Goal: Information Seeking & Learning: Learn about a topic

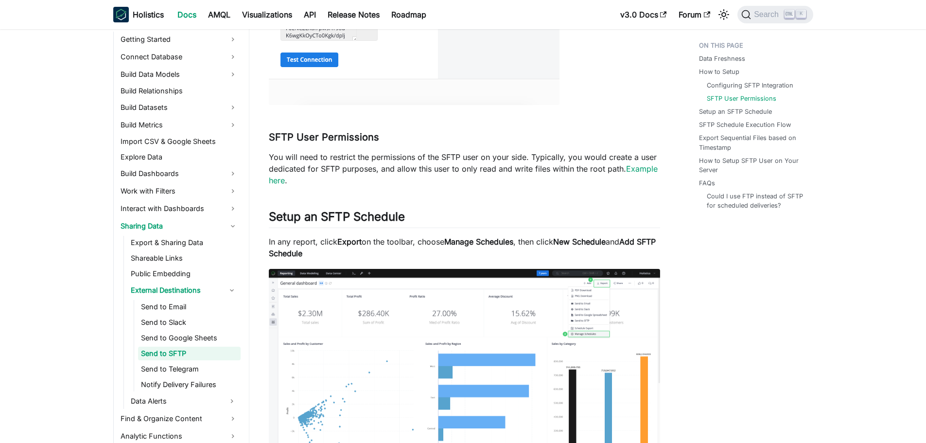
scroll to position [924, 0]
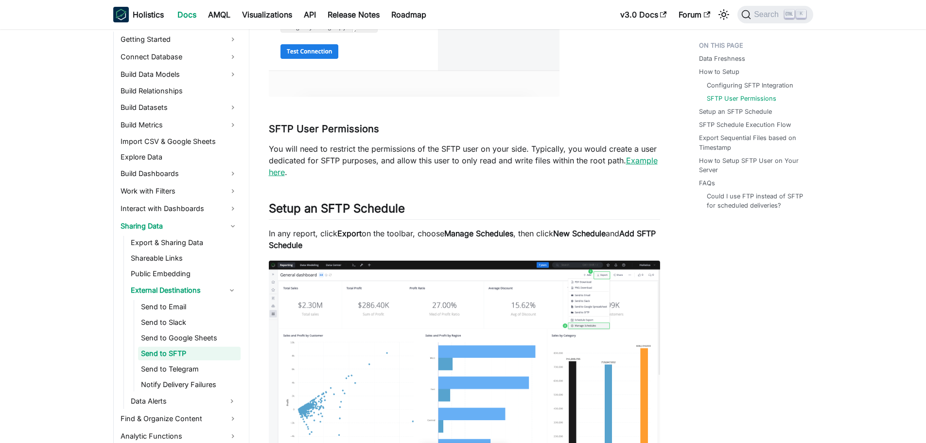
click at [640, 162] on link "Example here" at bounding box center [463, 166] width 389 height 21
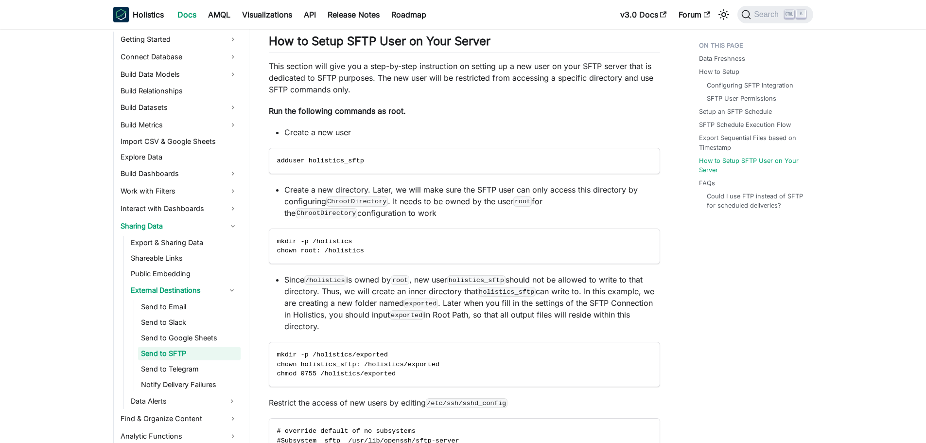
click at [420, 107] on p "Run the following commands as root." at bounding box center [464, 111] width 391 height 12
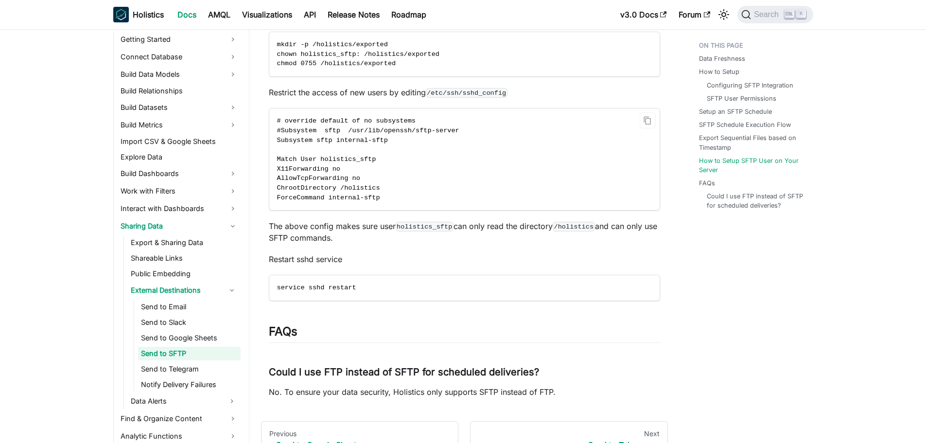
scroll to position [2720, 0]
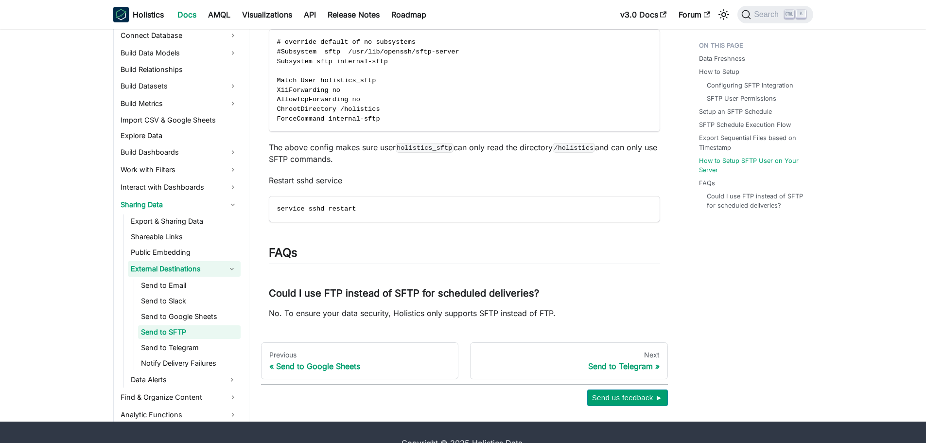
click at [201, 265] on link "External Destinations" at bounding box center [175, 269] width 95 height 16
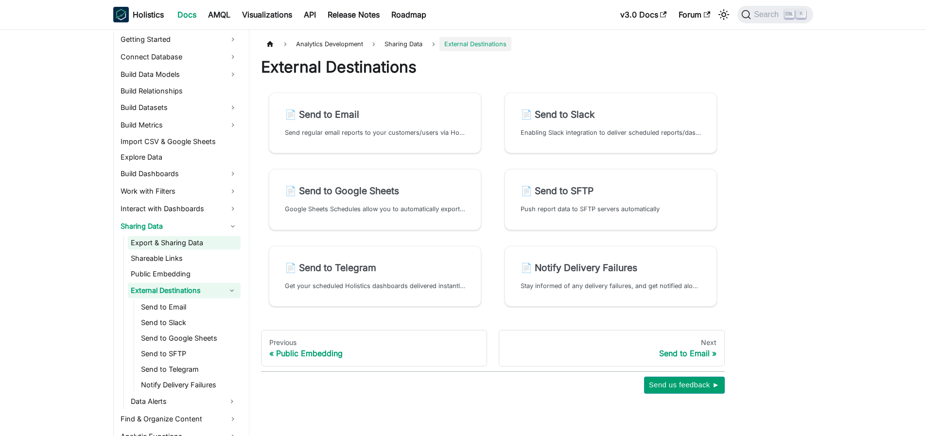
click at [185, 246] on link "Export & Sharing Data" at bounding box center [184, 243] width 113 height 14
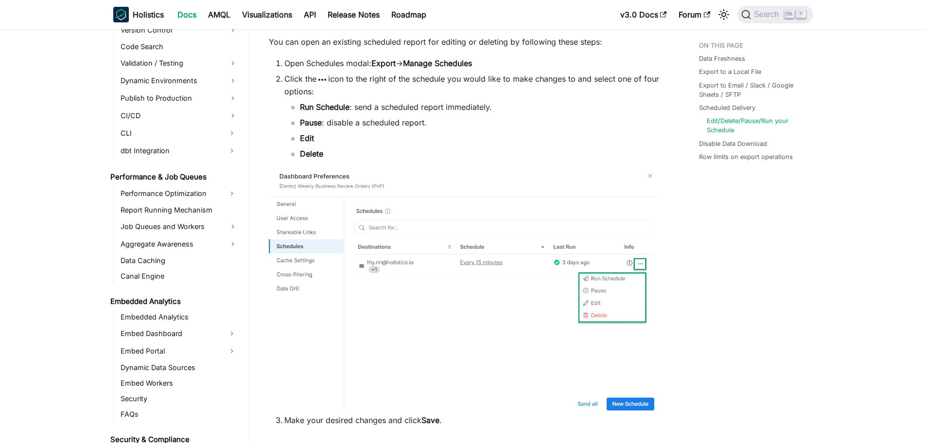
scroll to position [943, 0]
click at [310, 14] on link "API" at bounding box center [310, 15] width 24 height 16
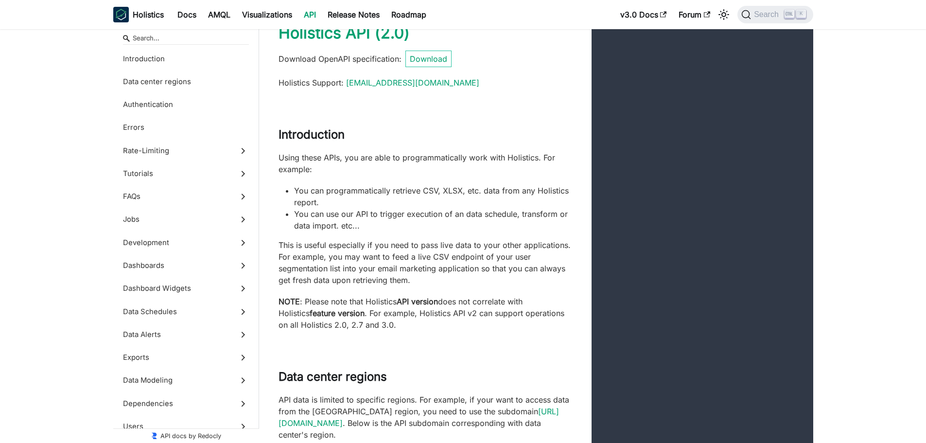
scroll to position [97, 0]
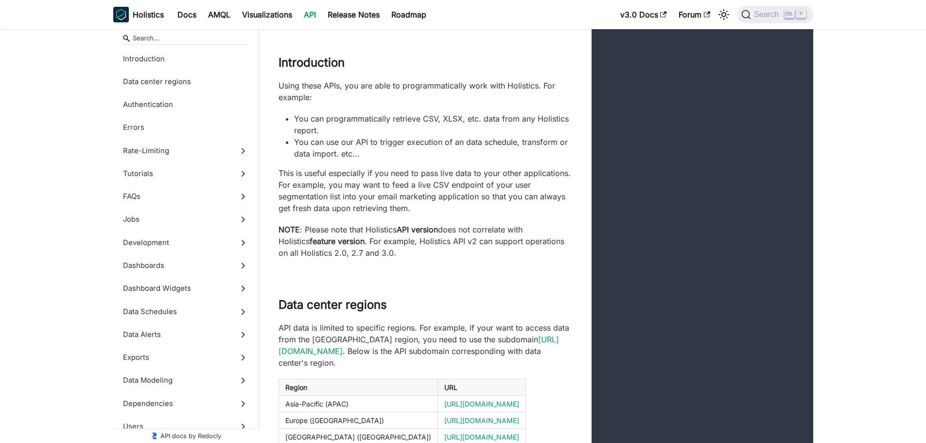
click at [500, 228] on p "NOTE : Please note that Holistics API version does not correlate with Holistics…" at bounding box center [426, 241] width 294 height 35
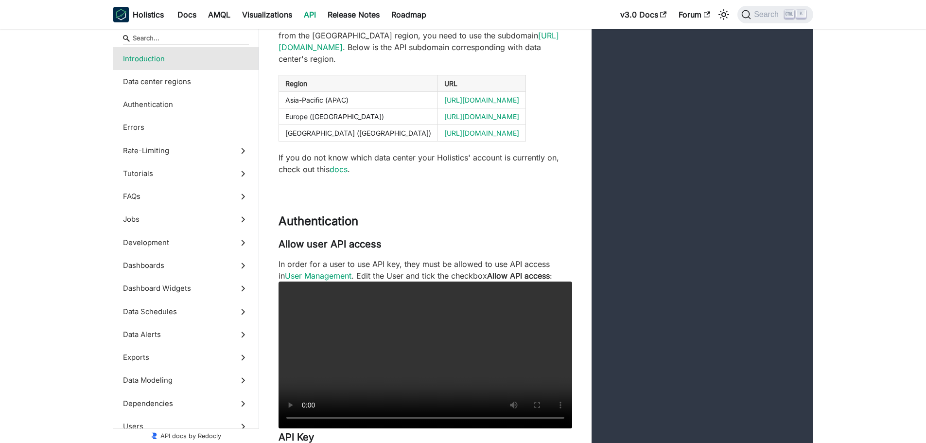
scroll to position [535, 0]
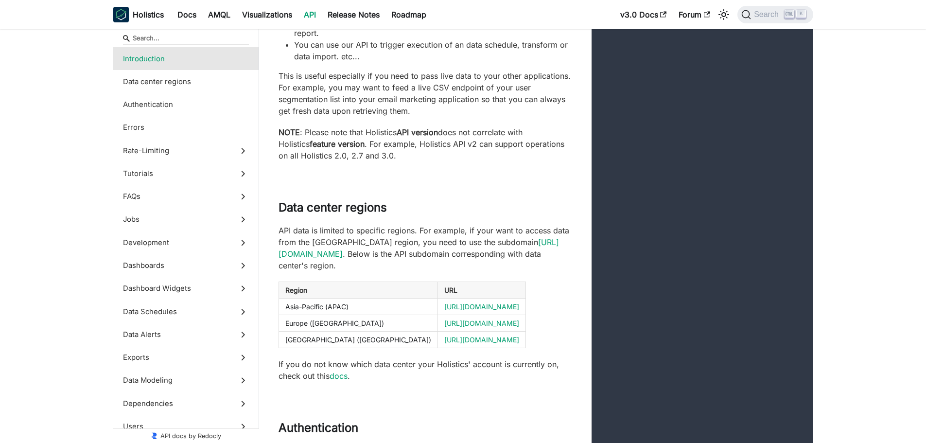
scroll to position [108, 0]
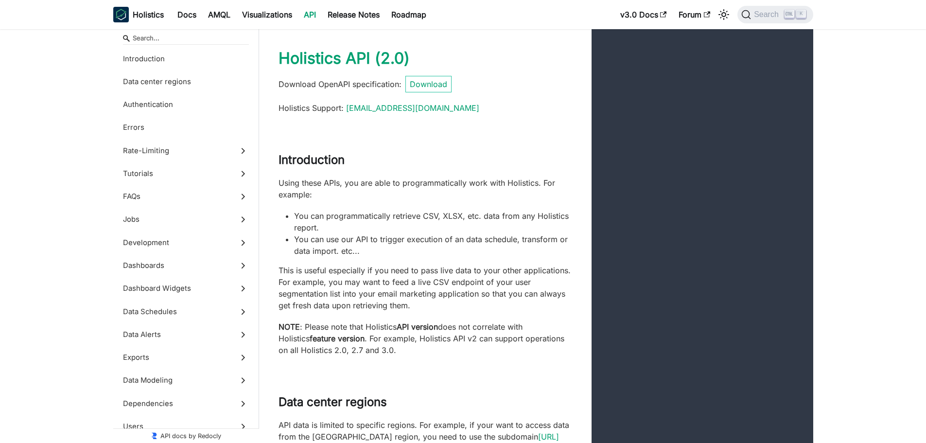
click at [476, 145] on div "Introduction Using these APIs, you are able to programmatically work with Holis…" at bounding box center [536, 254] width 554 height 242
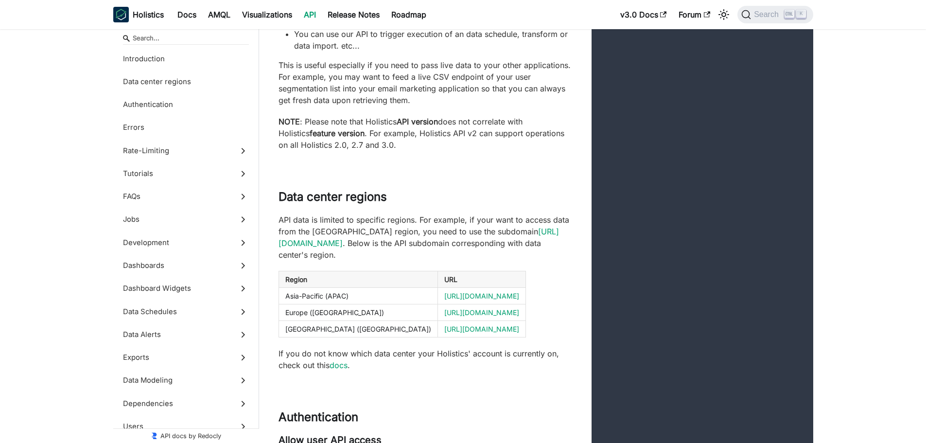
scroll to position [243, 0]
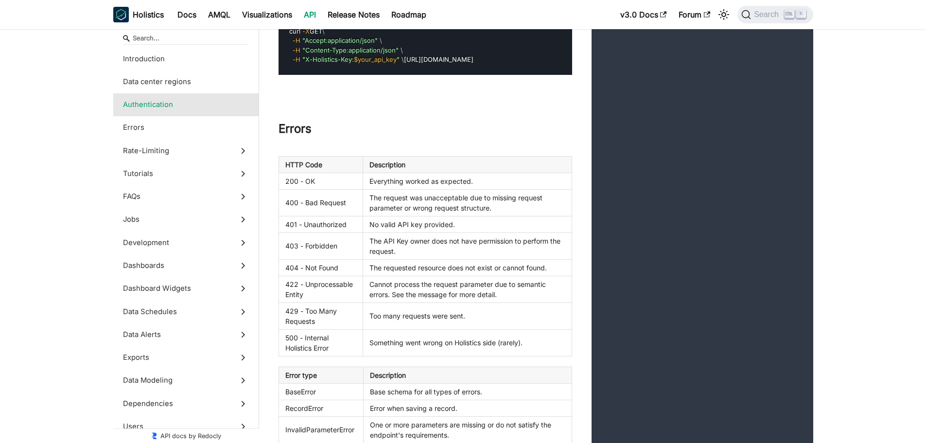
scroll to position [1119, 0]
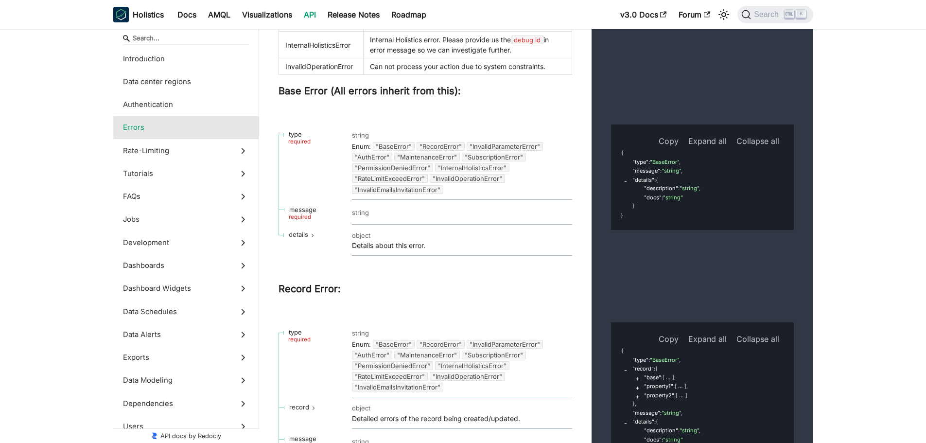
scroll to position [1556, 0]
